Goal: Complete application form

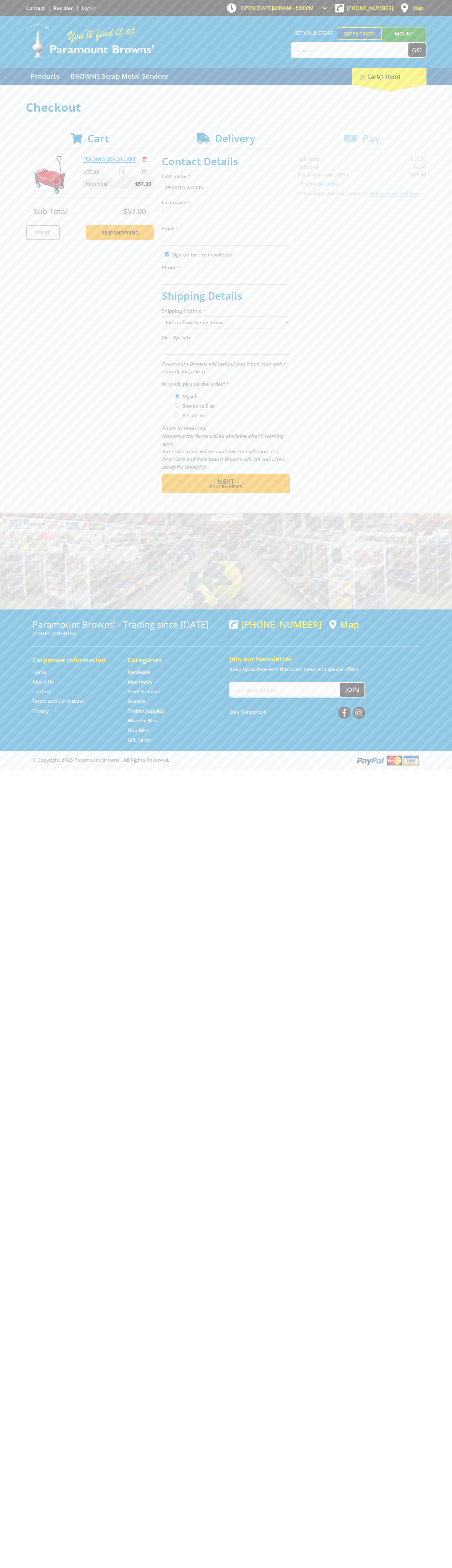
type input "[PERSON_NAME]"
type input "[EMAIL_ADDRESS][DOMAIN_NAME]"
type input "0293744000"
checkbox input "true"
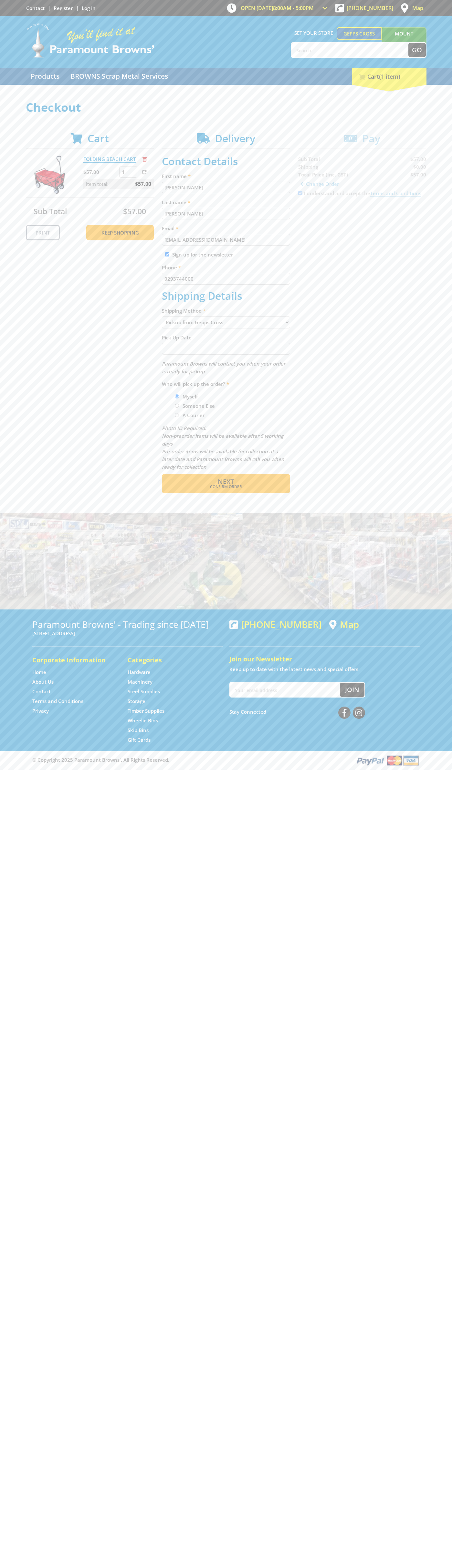
click at [225, 481] on span "Next" at bounding box center [225, 481] width 16 height 9
type input "[PERSON_NAME]"
click at [225, 488] on span "Confirm order" at bounding box center [225, 487] width 101 height 4
click at [225, 482] on span "Next" at bounding box center [225, 481] width 16 height 9
